Goal: Task Accomplishment & Management: Manage account settings

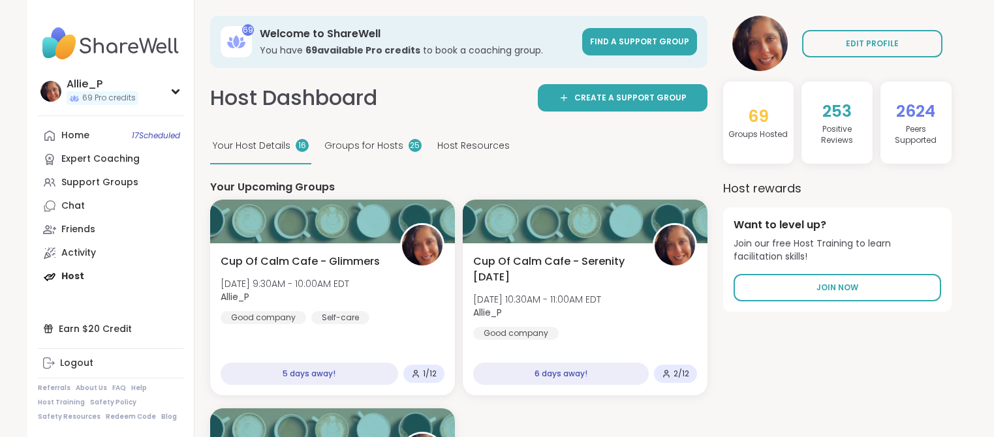
click at [328, 288] on span "[DATE] 9:30AM - 10:00AM EDT" at bounding box center [285, 283] width 129 height 13
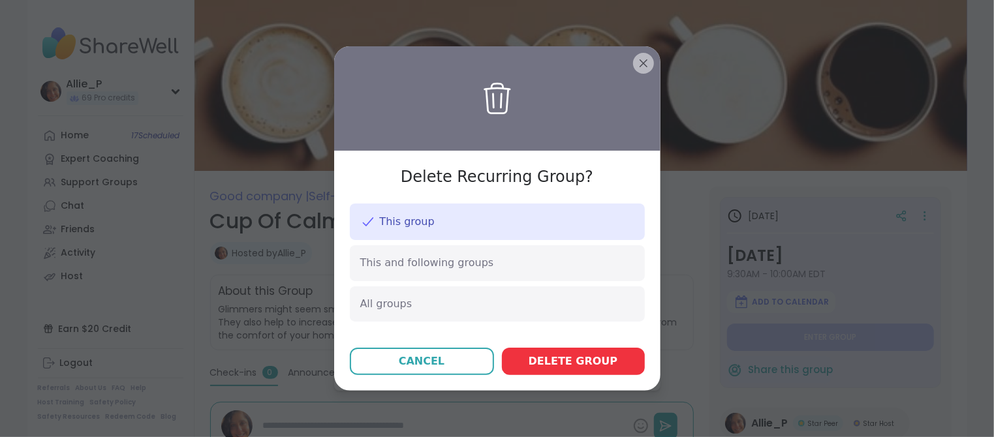
click at [577, 368] on span "Delete group" at bounding box center [573, 362] width 89 height 16
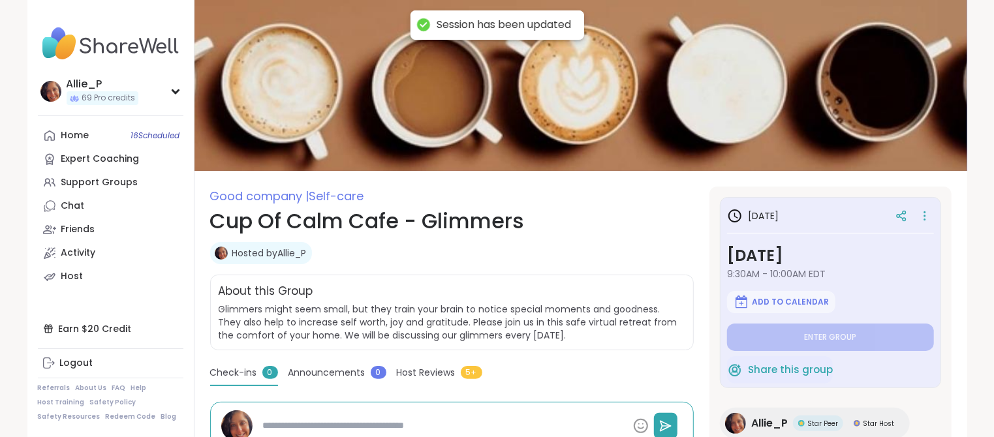
type textarea "*"
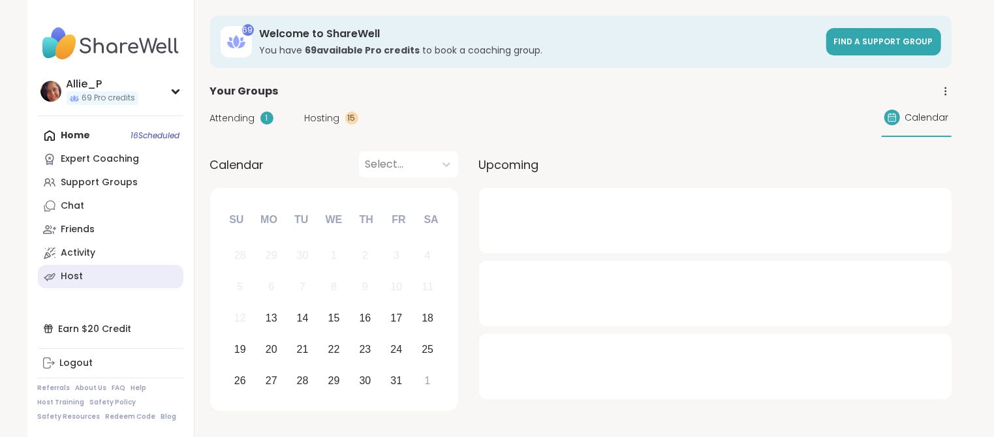
click at [91, 279] on link "Host" at bounding box center [111, 277] width 146 height 24
